Goal: Information Seeking & Learning: Learn about a topic

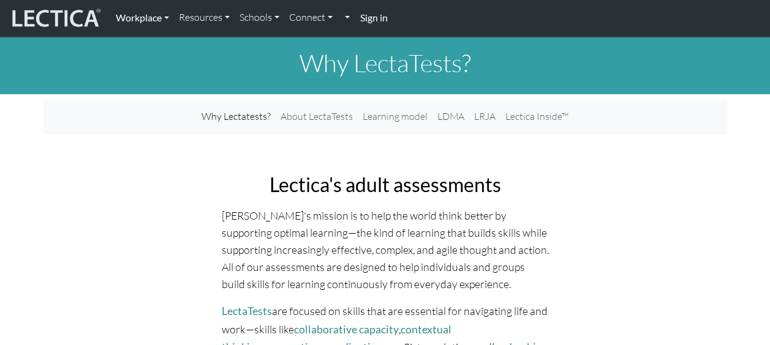
click at [167, 15] on link "Workplace" at bounding box center [142, 18] width 63 height 26
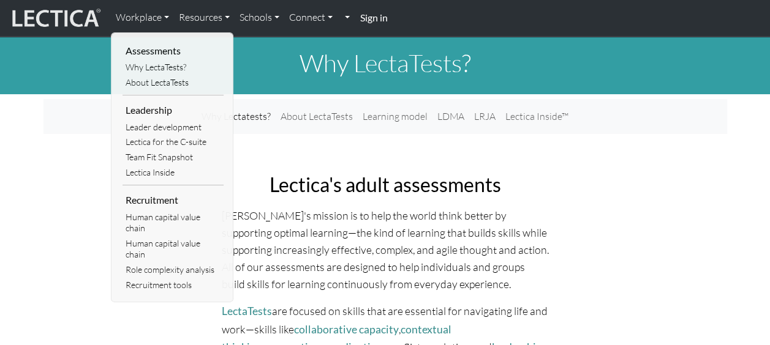
click at [257, 57] on h1 "Why LectaTests?" at bounding box center [385, 62] width 684 height 29
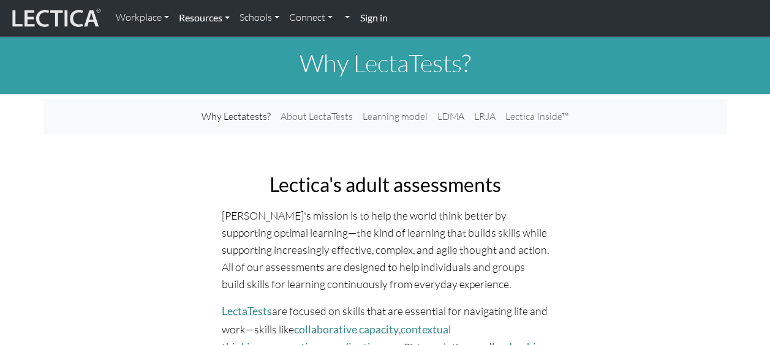
click at [214, 21] on link "Resources" at bounding box center [204, 18] width 61 height 26
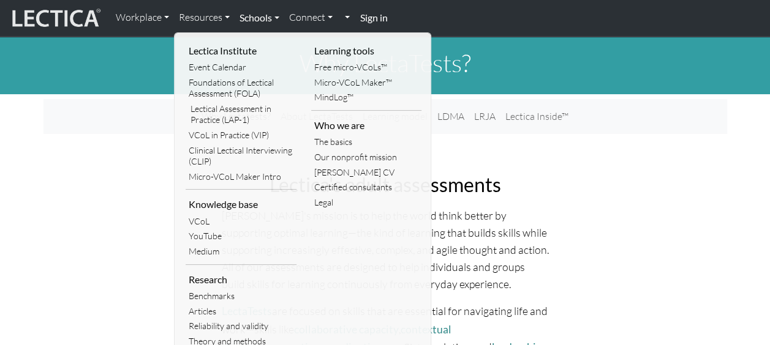
click at [261, 17] on link "Schools" at bounding box center [260, 18] width 50 height 26
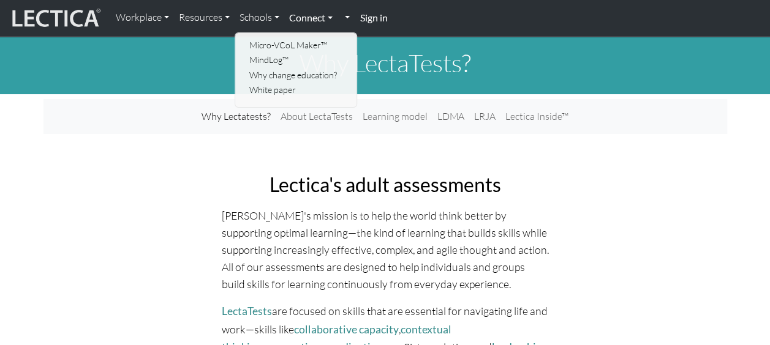
click at [311, 17] on link "Connect" at bounding box center [310, 18] width 53 height 26
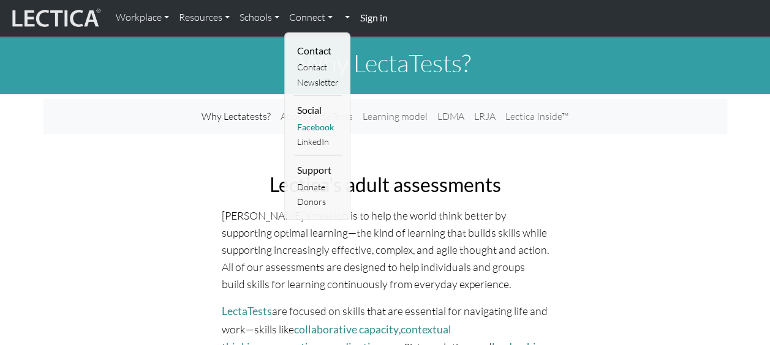
click at [317, 126] on link "Facebook" at bounding box center [318, 127] width 48 height 15
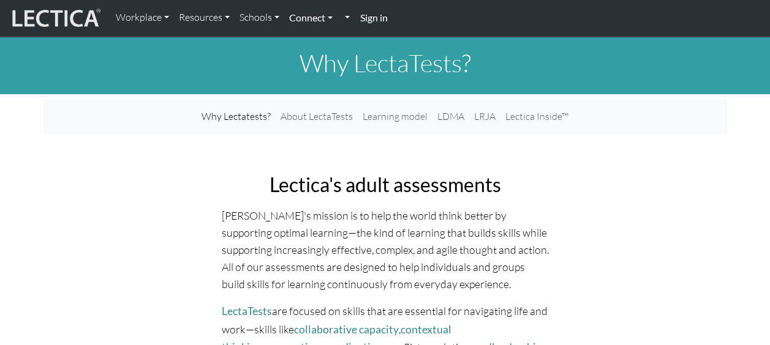
click at [314, 20] on link "Connect" at bounding box center [310, 18] width 53 height 26
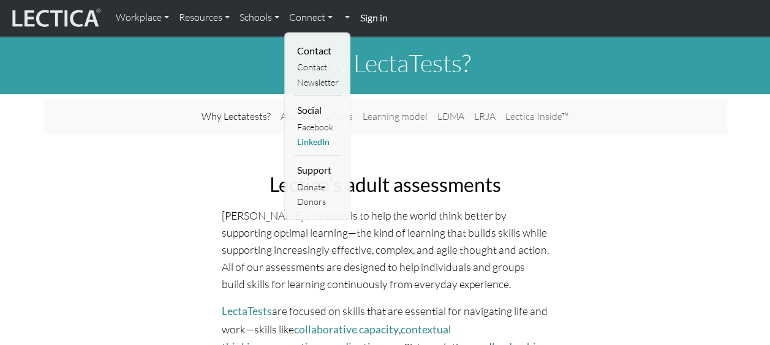
click at [320, 140] on link "LinkedIn" at bounding box center [318, 142] width 48 height 15
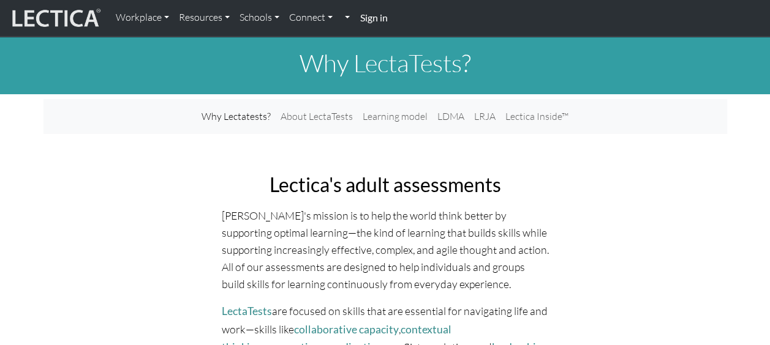
click at [383, 14] on strong "Sign in" at bounding box center [374, 18] width 28 height 12
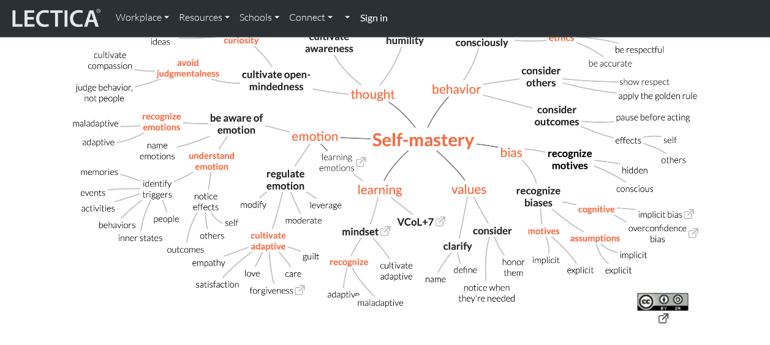
scroll to position [502, 0]
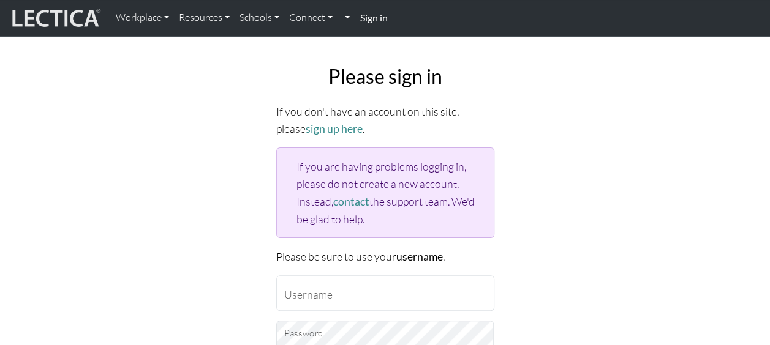
scroll to position [30, 0]
click at [138, 13] on link "Workplace" at bounding box center [142, 18] width 63 height 26
